Goal: Find specific page/section: Find specific page/section

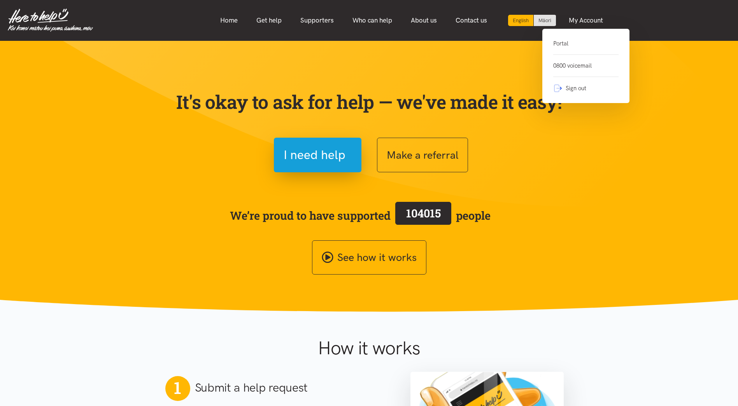
click at [562, 48] on link "Portal" at bounding box center [585, 47] width 65 height 16
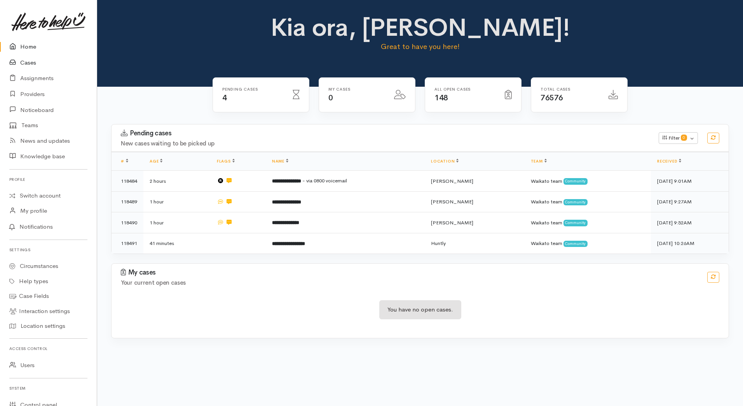
click at [26, 62] on link "Cases" at bounding box center [48, 63] width 97 height 16
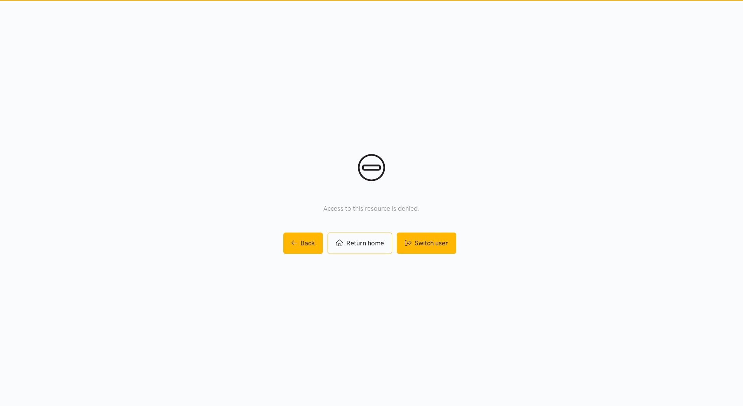
click at [408, 243] on icon at bounding box center [408, 243] width 7 height 7
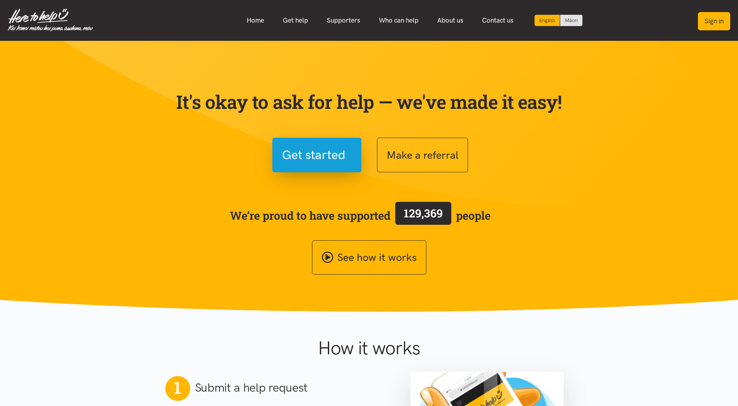
click at [715, 23] on button "Sign in" at bounding box center [714, 21] width 32 height 18
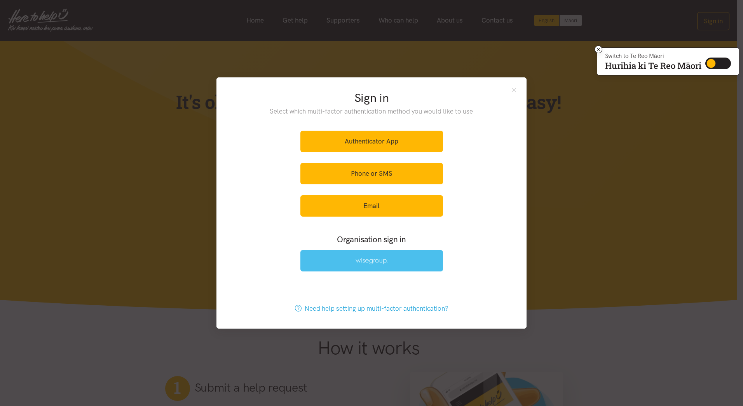
click at [328, 266] on link at bounding box center [372, 260] width 143 height 21
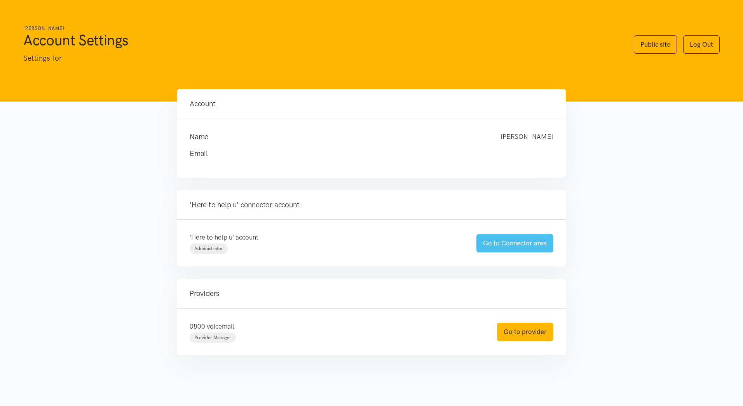
click at [516, 248] on link "Go to Connector area" at bounding box center [515, 243] width 77 height 18
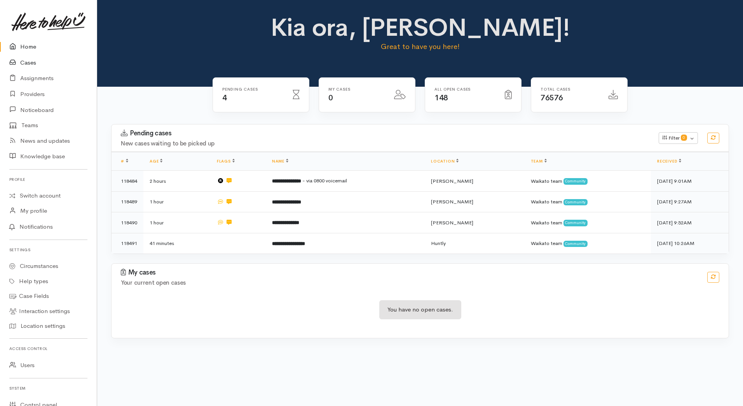
click at [32, 64] on link "Cases" at bounding box center [48, 63] width 97 height 16
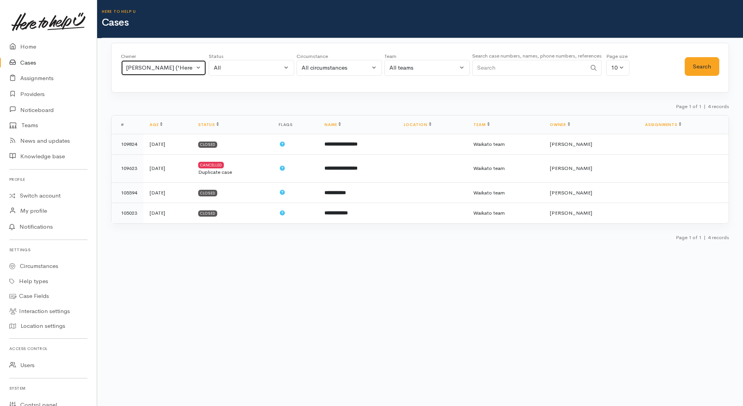
click at [194, 68] on div "[PERSON_NAME] ('Here to help u')" at bounding box center [160, 67] width 68 height 9
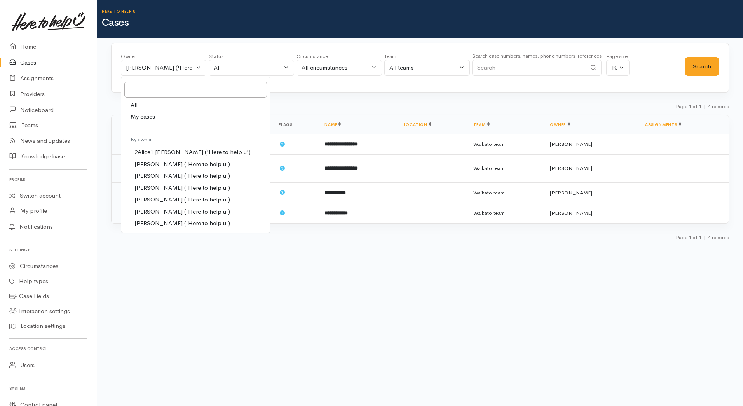
click at [142, 107] on link "All" at bounding box center [195, 105] width 149 height 12
select select "-1"
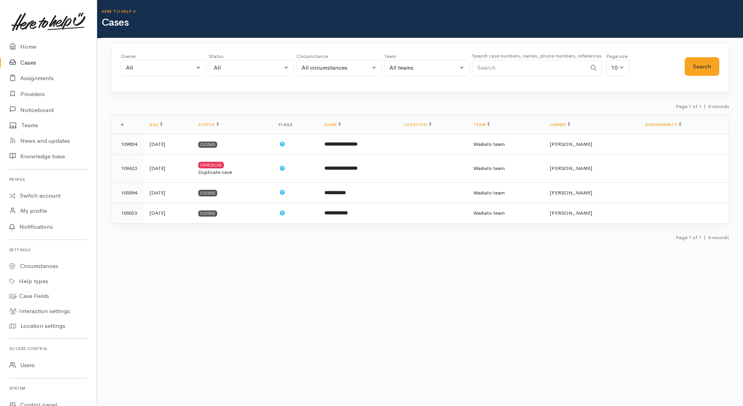
click at [498, 66] on input "Search" at bounding box center [529, 68] width 115 height 16
paste input "24006"
type input "24006"
click at [708, 68] on button "Search" at bounding box center [702, 66] width 35 height 19
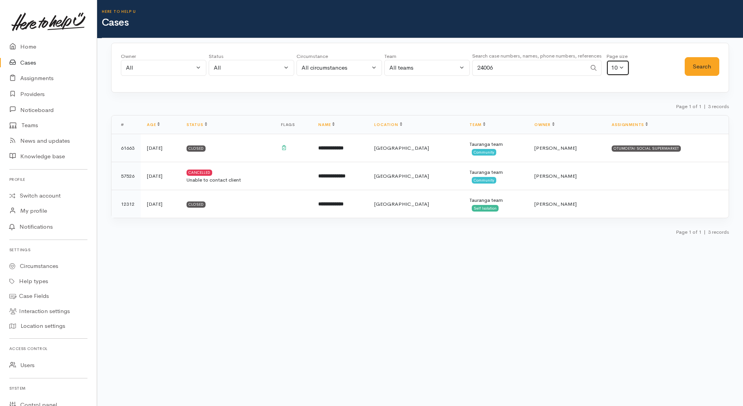
click at [616, 67] on div "10" at bounding box center [615, 67] width 6 height 9
click at [525, 61] on input "24006" at bounding box center [529, 68] width 115 height 16
click at [700, 68] on button "Search" at bounding box center [702, 66] width 35 height 19
